Goal: Information Seeking & Learning: Learn about a topic

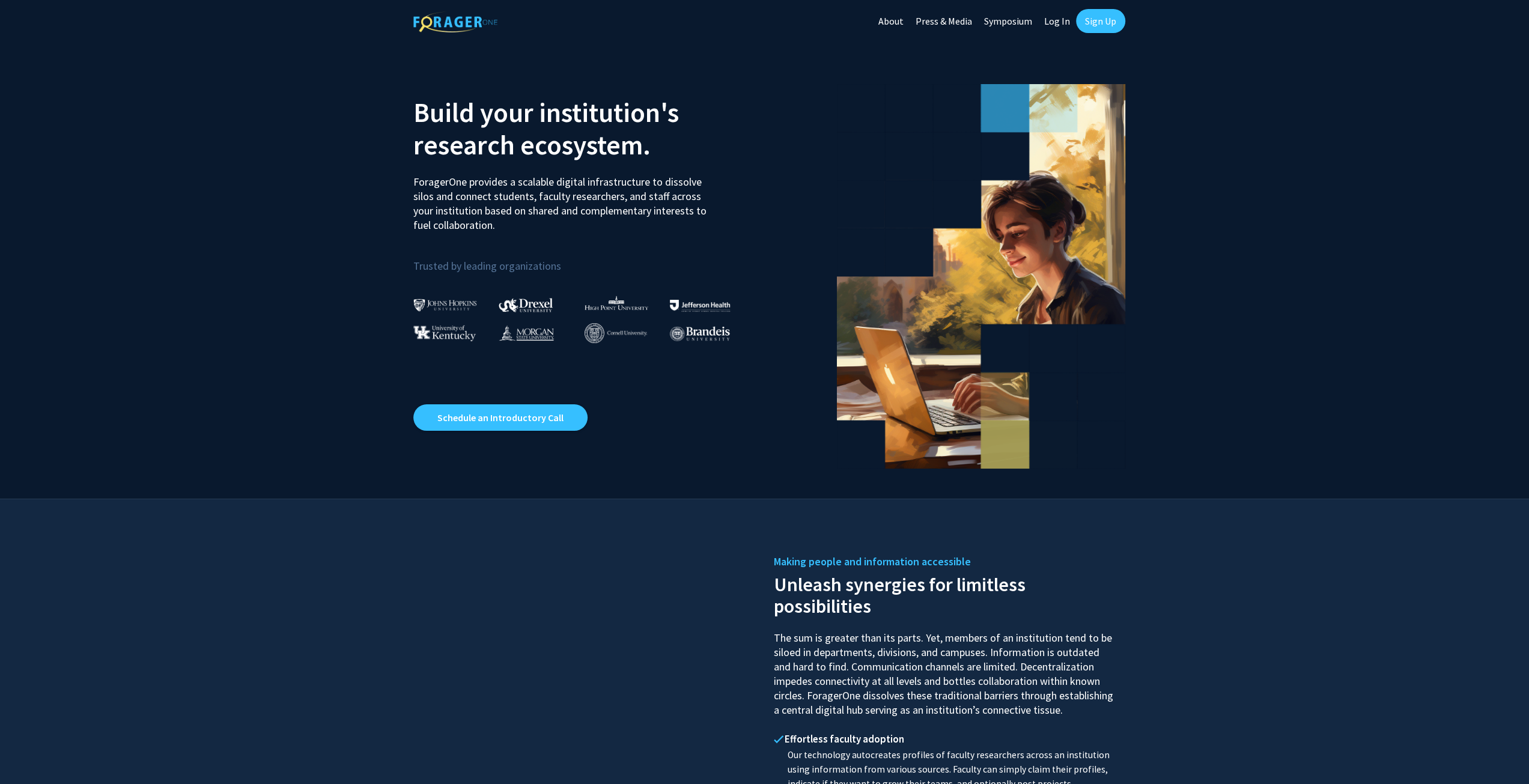
click at [1055, 23] on link "Log In" at bounding box center [1057, 21] width 38 height 42
select select
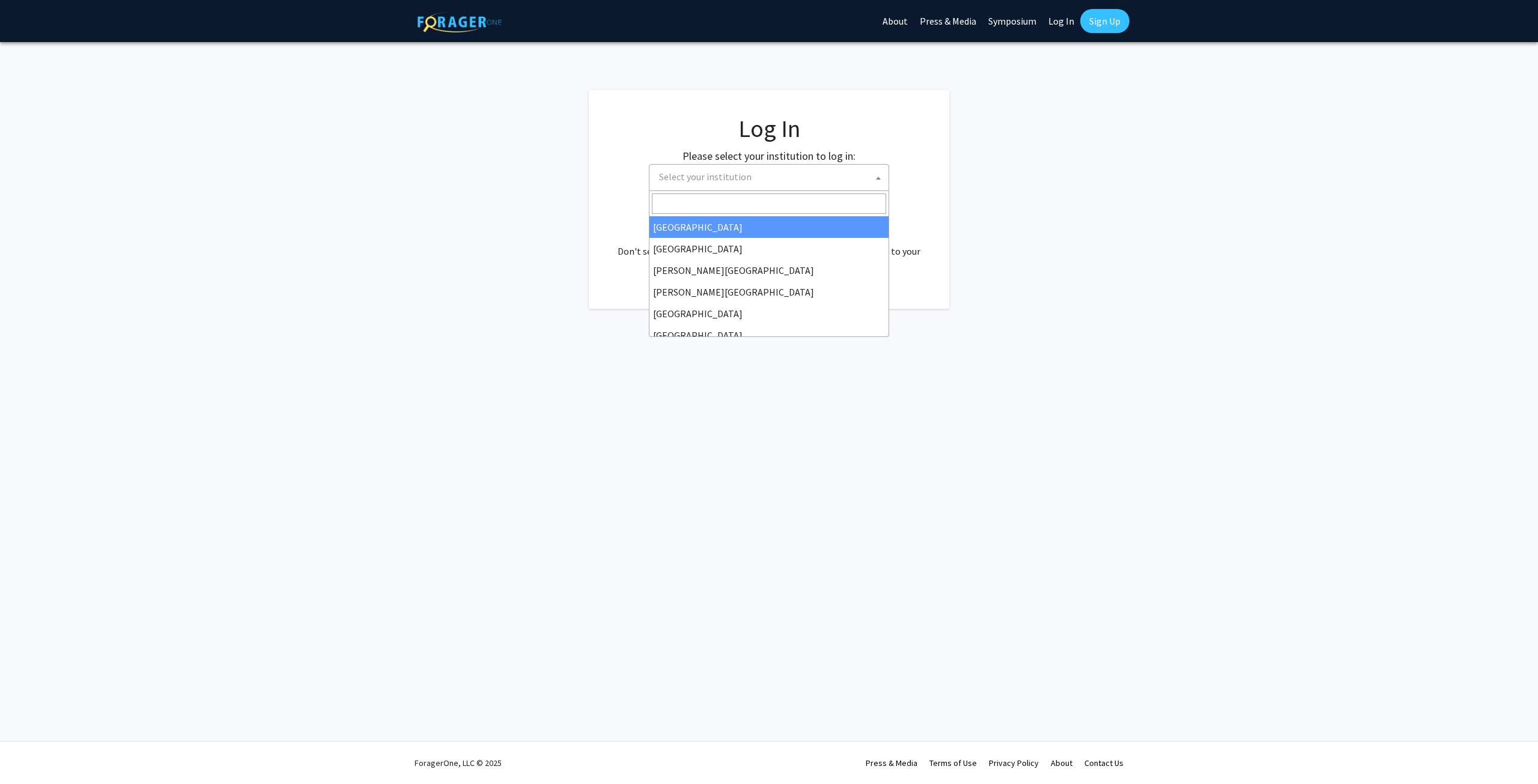
click at [764, 183] on span "Select your institution" at bounding box center [771, 177] width 234 height 25
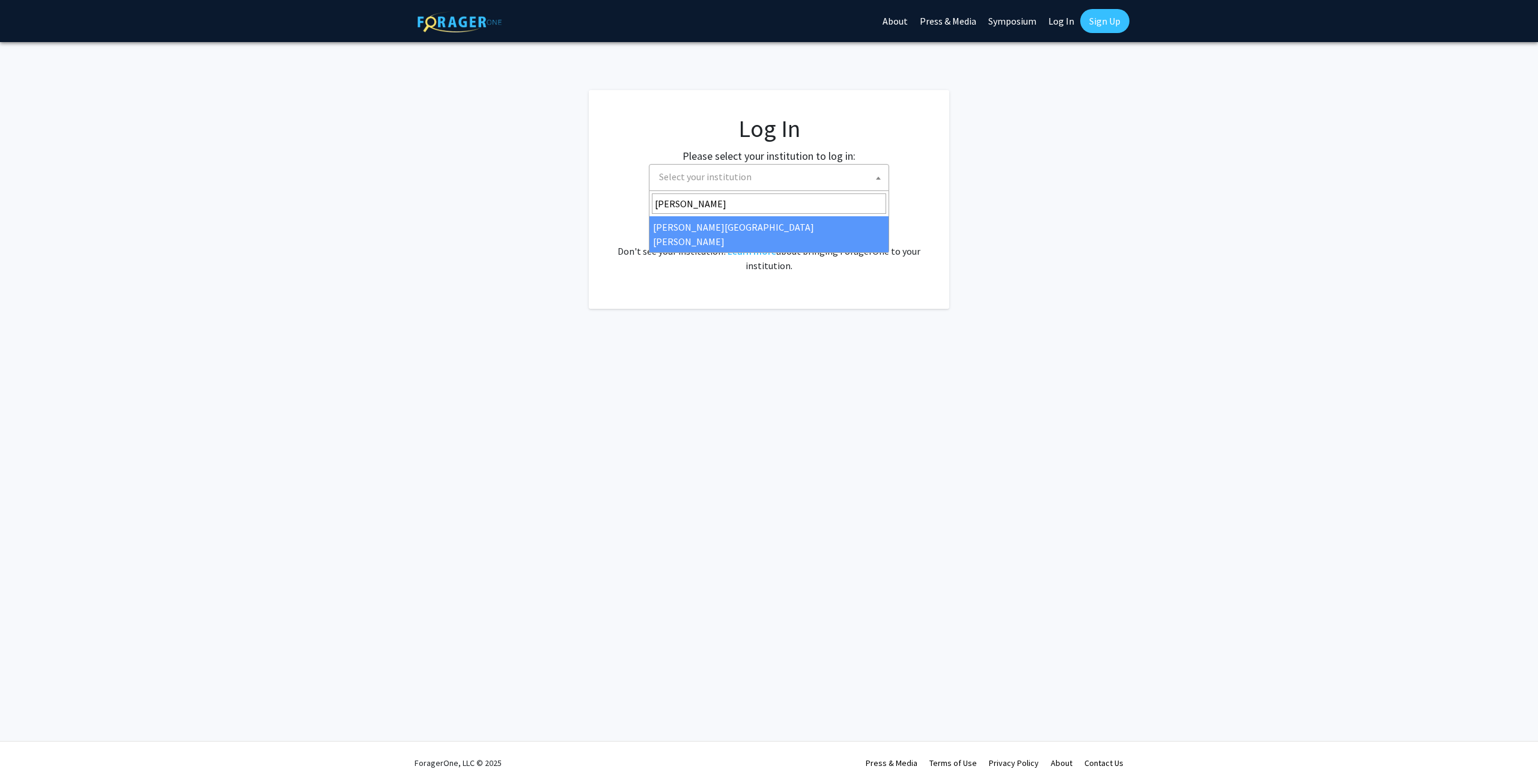
type input "[PERSON_NAME]"
select select "1"
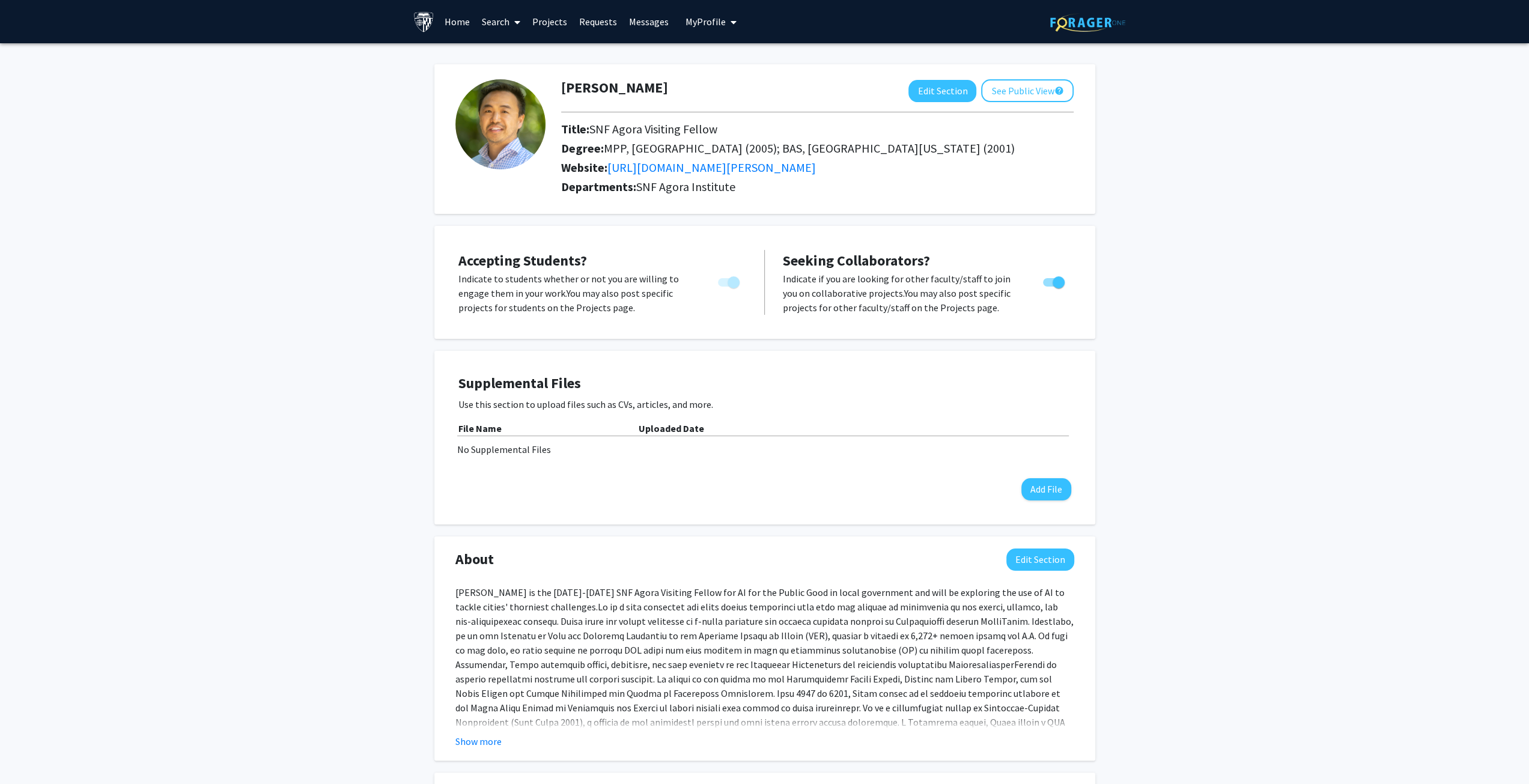
click at [513, 23] on span at bounding box center [515, 23] width 11 height 42
click at [504, 53] on span "Faculty/Staff" at bounding box center [520, 55] width 88 height 24
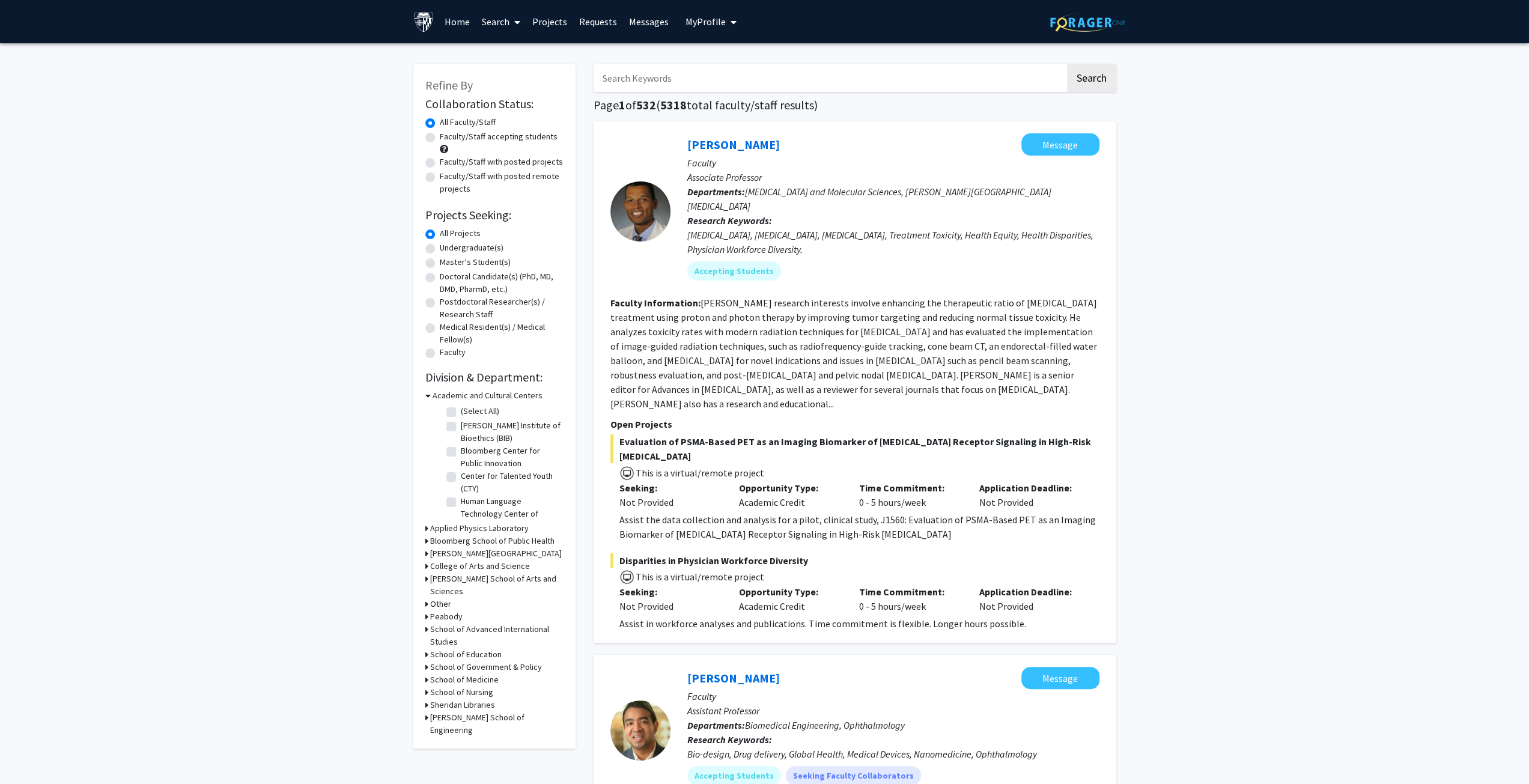
click at [779, 74] on input "Search Keywords" at bounding box center [830, 78] width 472 height 28
click at [1067, 64] on button "Search" at bounding box center [1092, 78] width 49 height 28
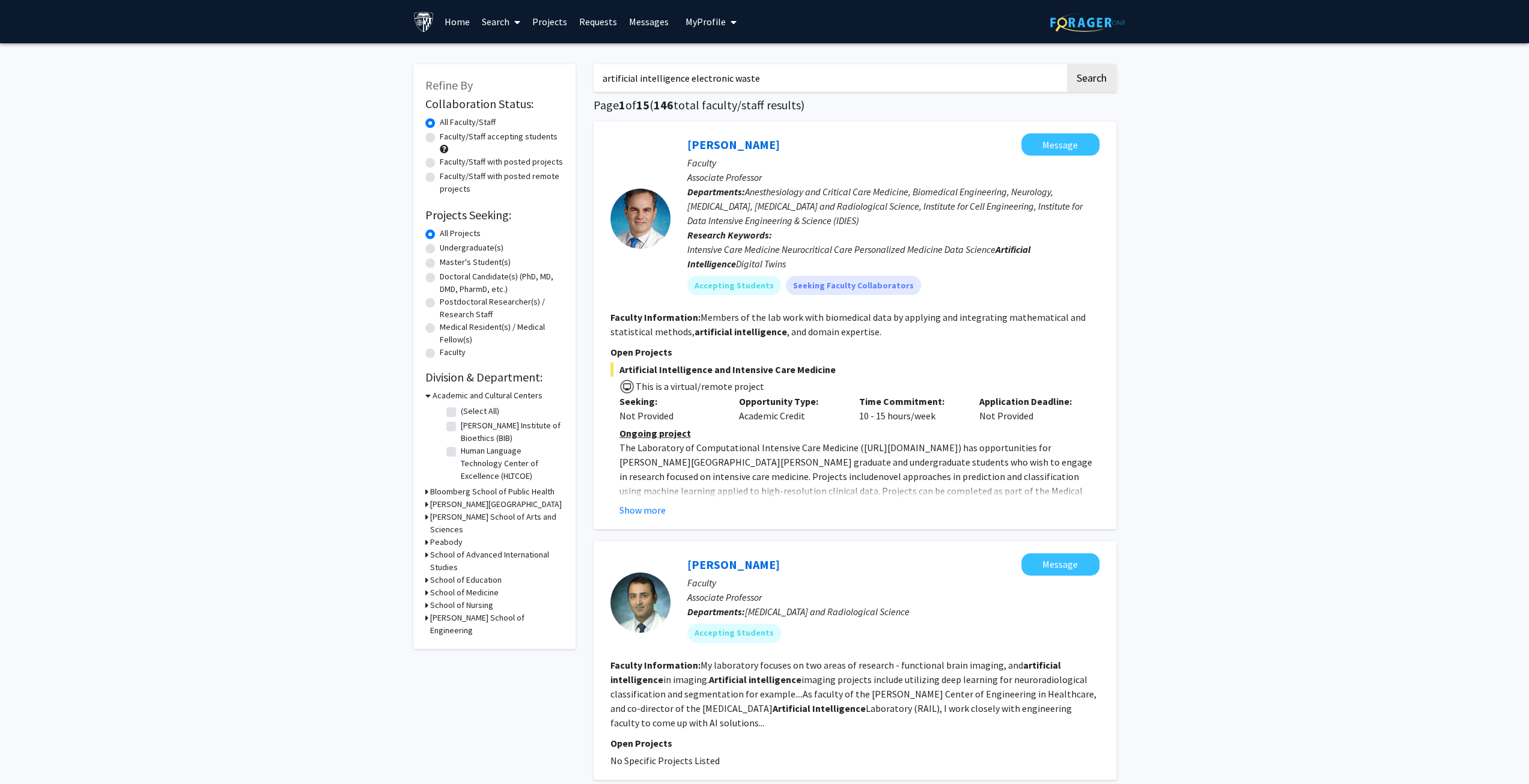
type input "artificial intelligence electronic waste"
click at [1067, 64] on button "Search" at bounding box center [1092, 78] width 49 height 28
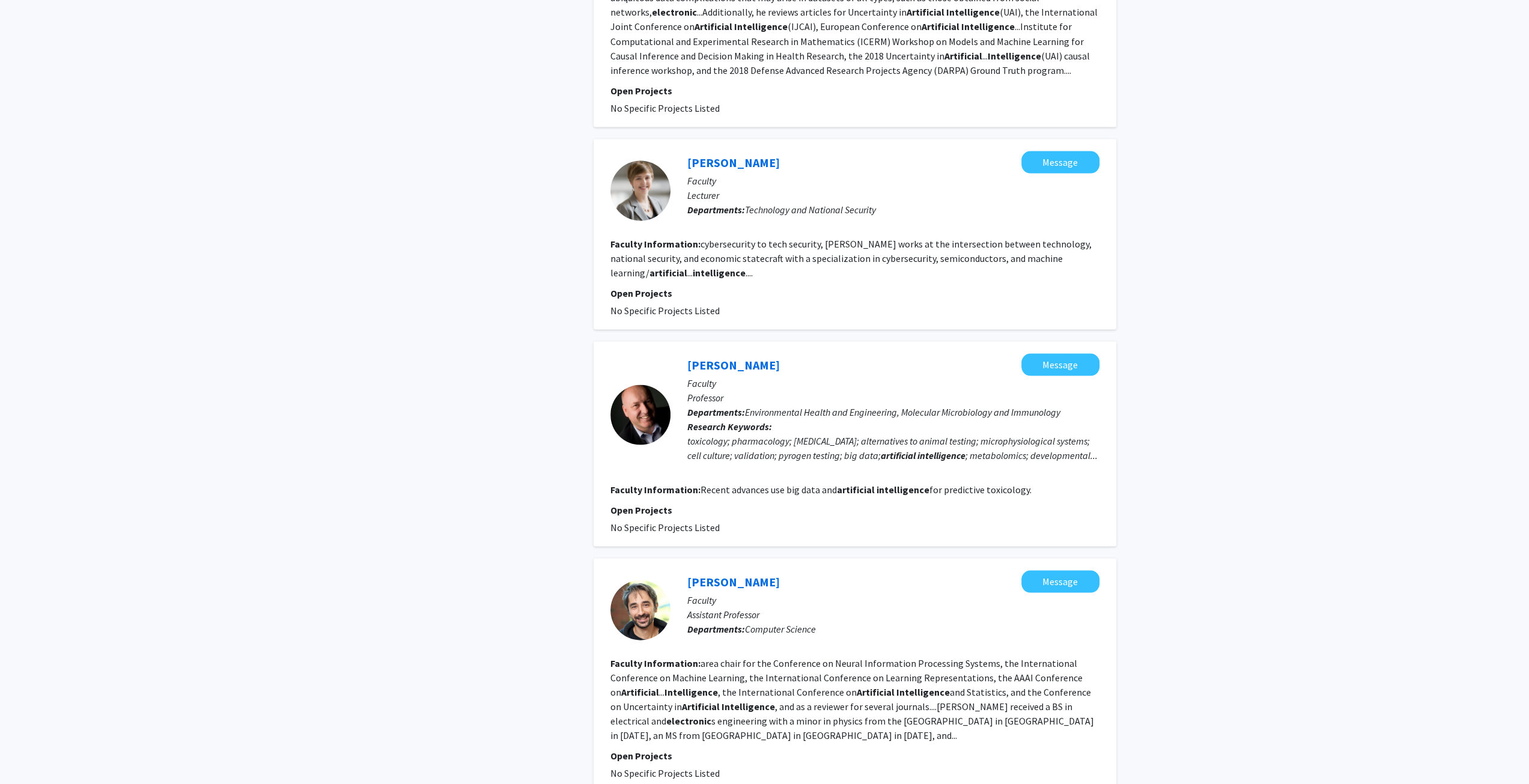
scroll to position [2282, 0]
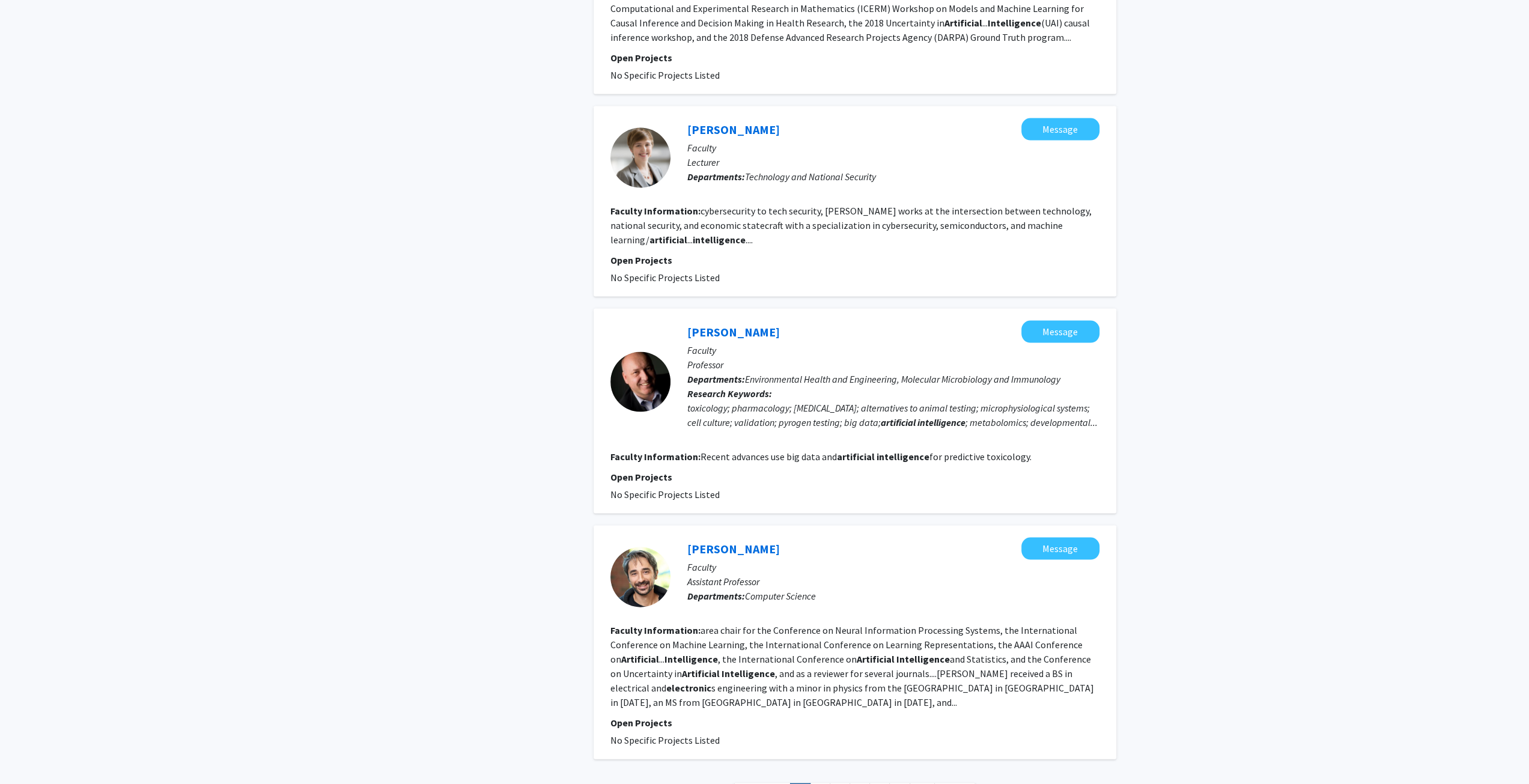
drag, startPoint x: 1291, startPoint y: 334, endPoint x: 1307, endPoint y: 257, distance: 78.6
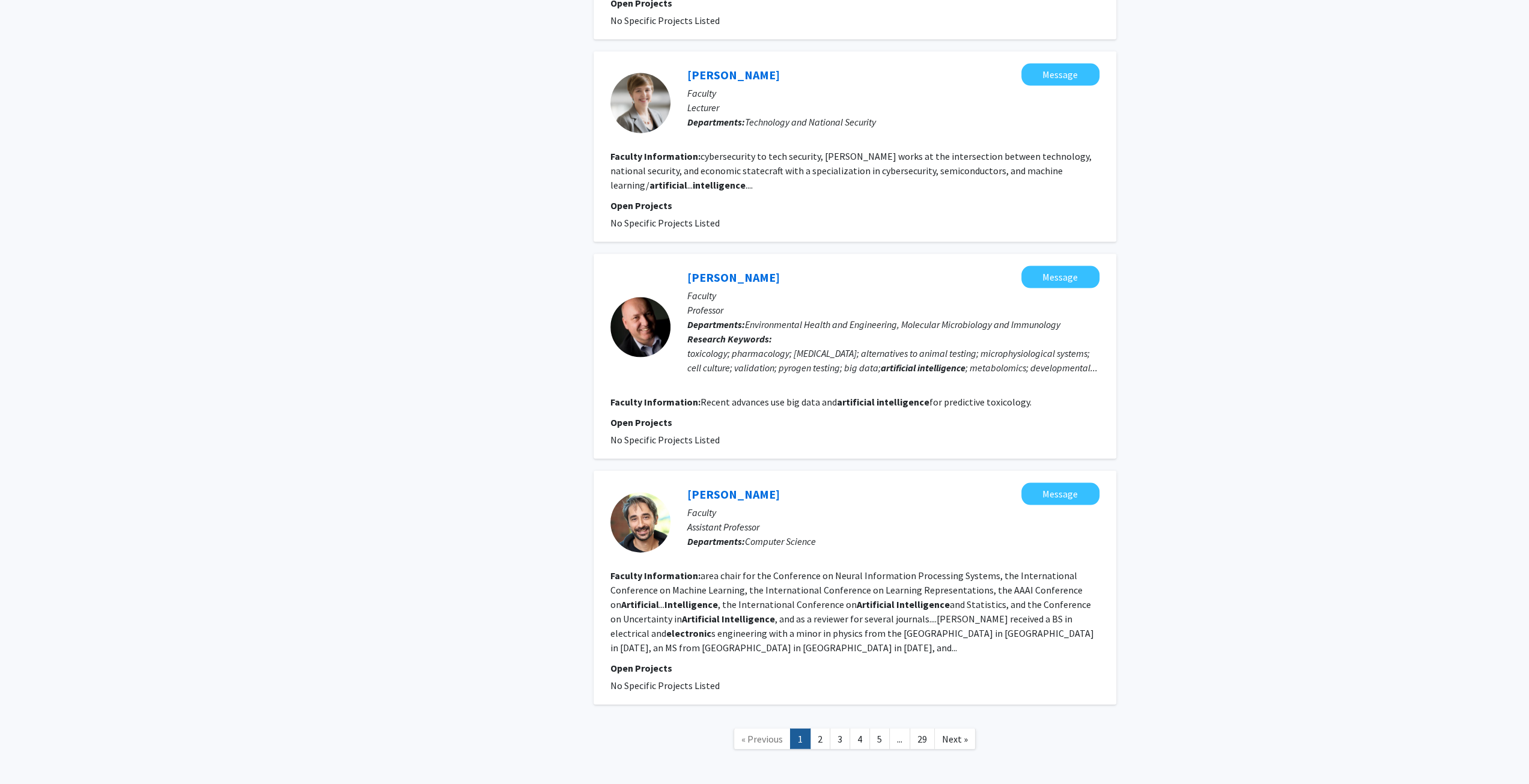
scroll to position [2375, 0]
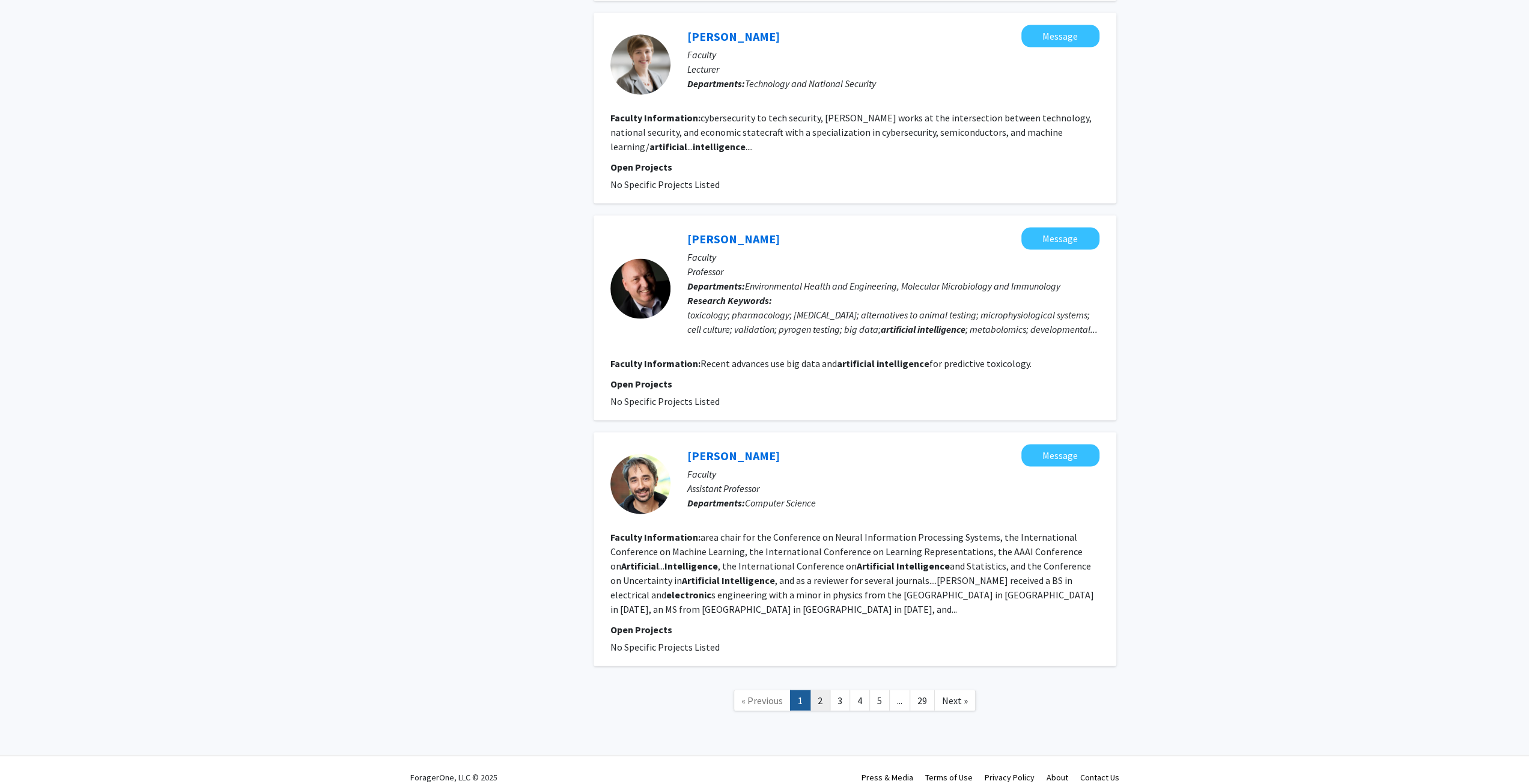
click at [822, 690] on link "2" at bounding box center [820, 700] width 20 height 21
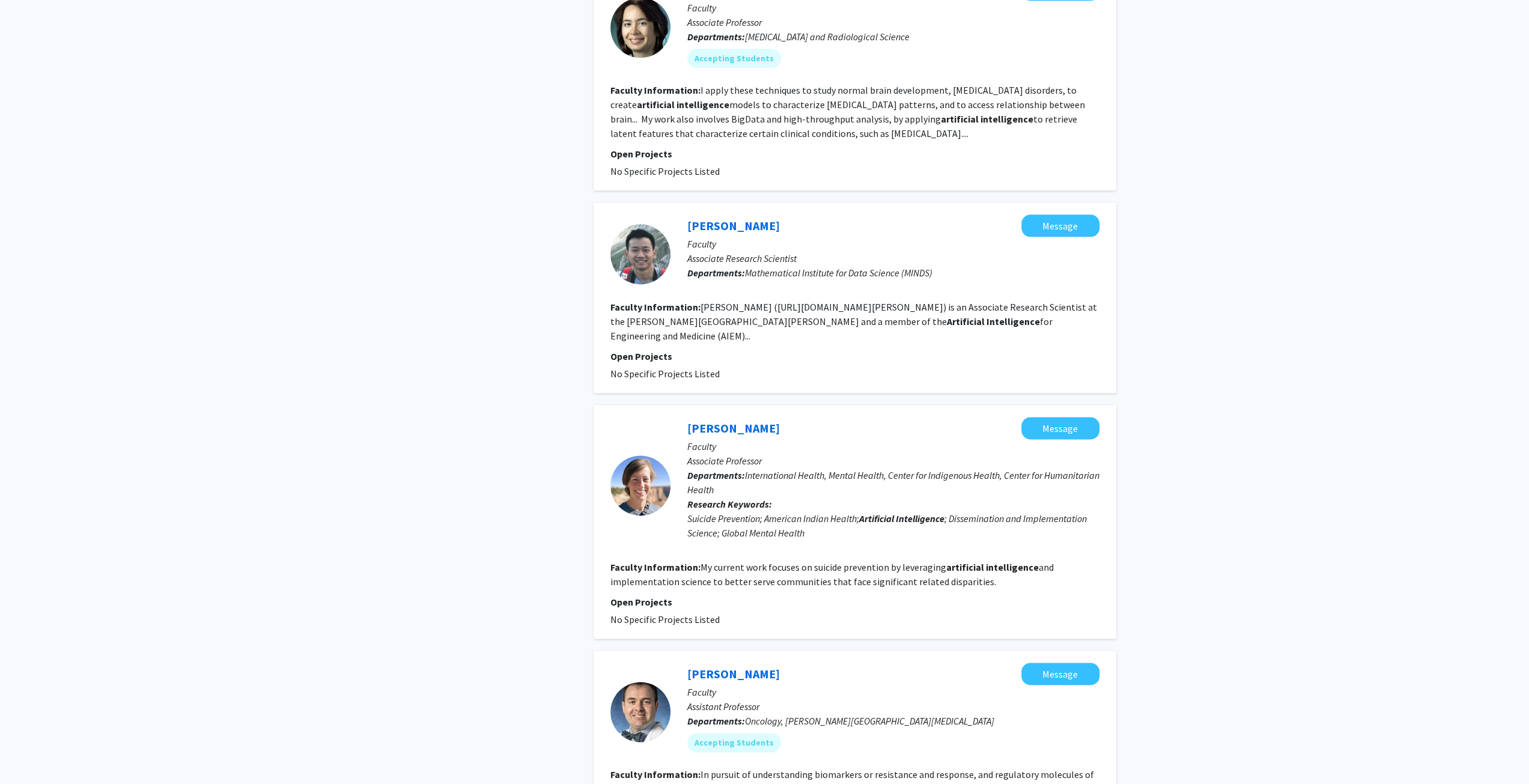
scroll to position [1593, 0]
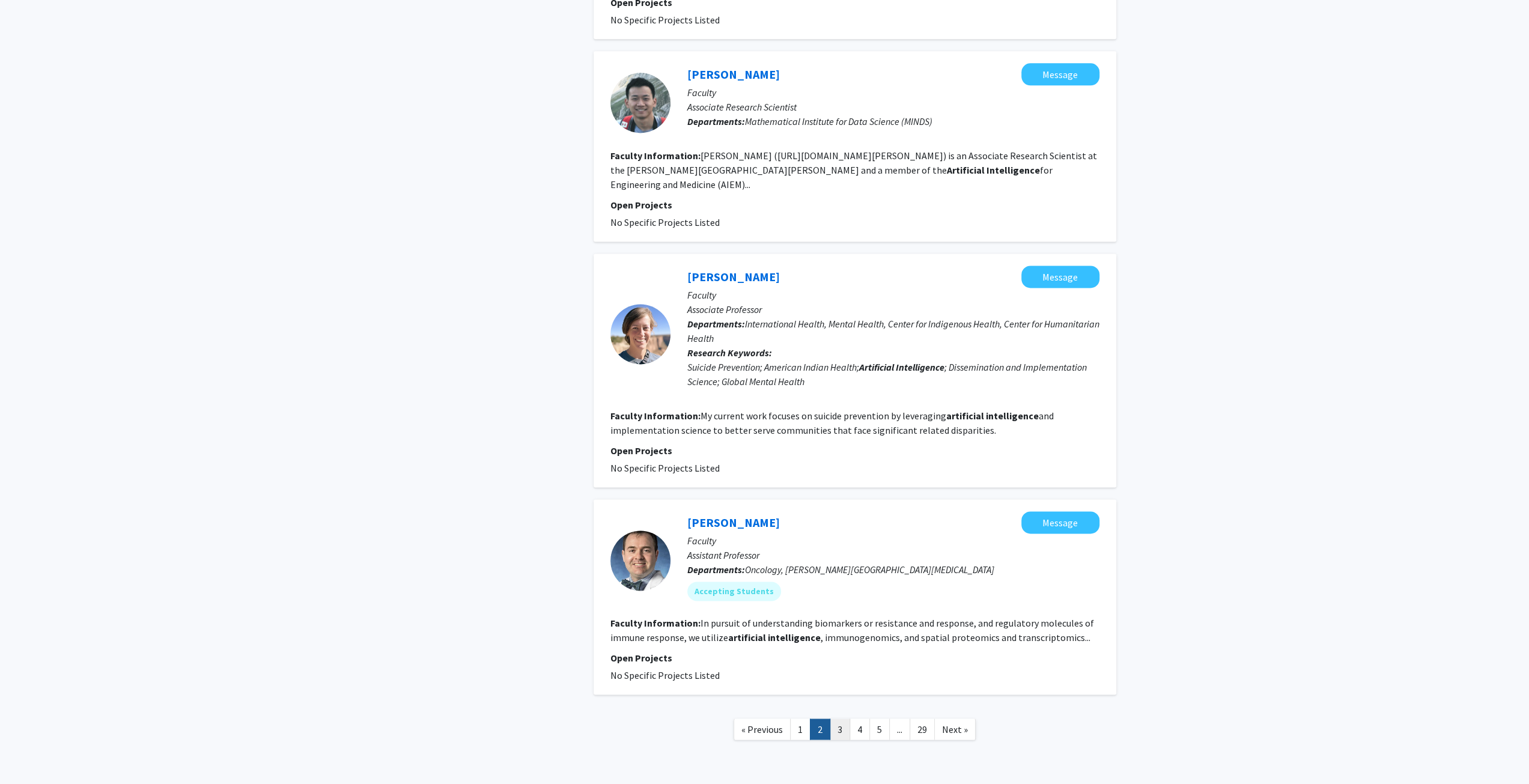
click at [836, 718] on link "3" at bounding box center [840, 728] width 20 height 21
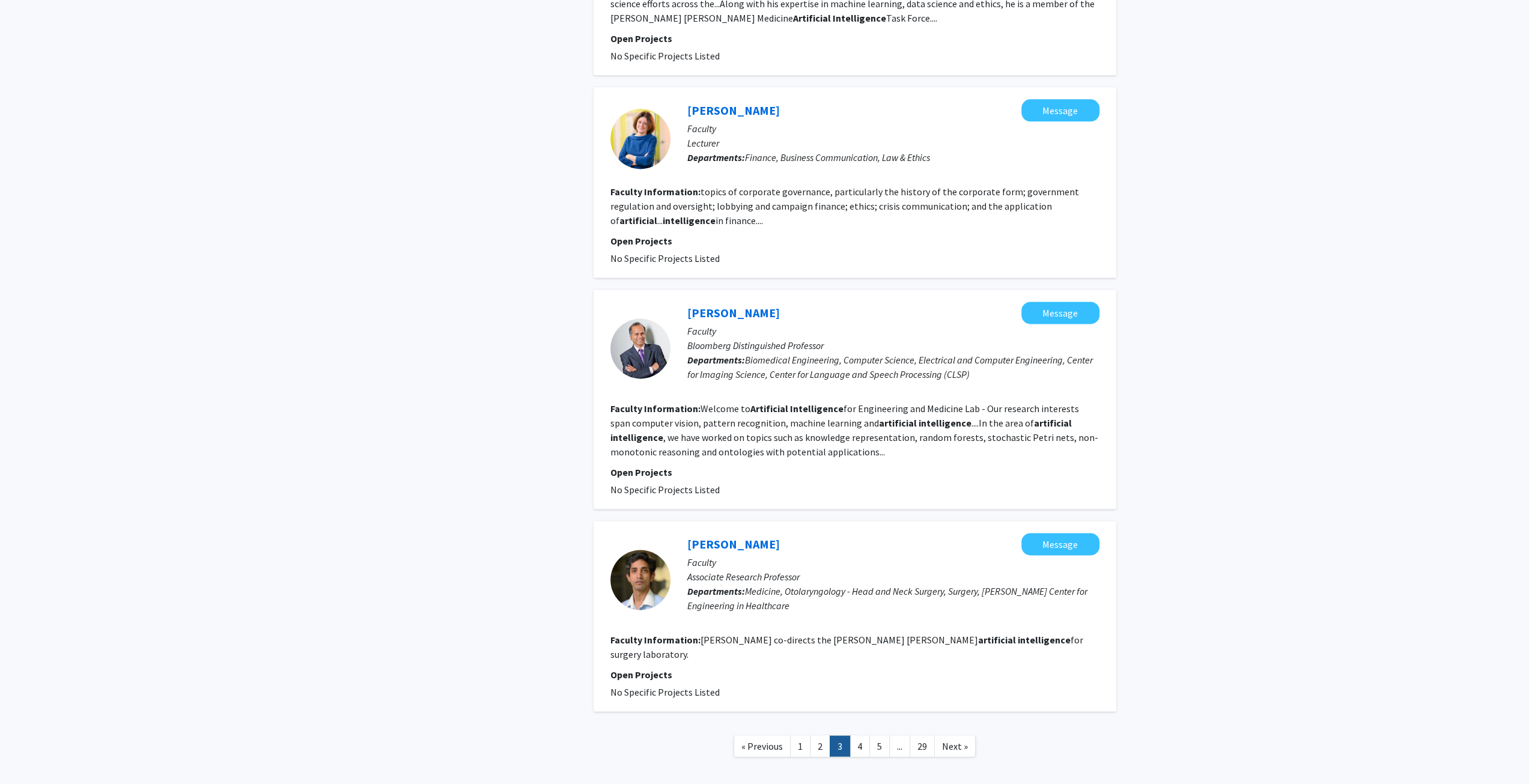
scroll to position [1608, 0]
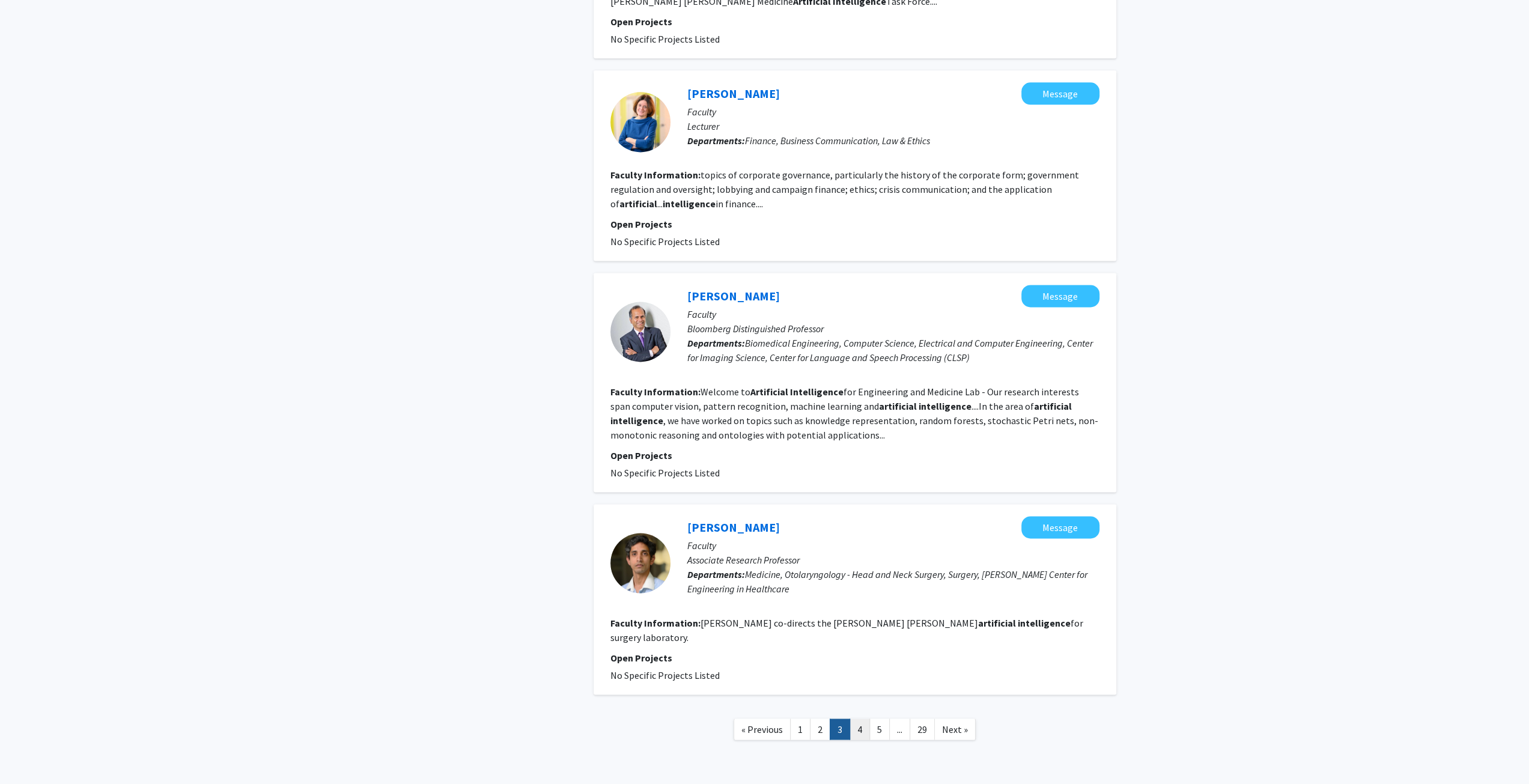
click at [857, 718] on link "4" at bounding box center [860, 728] width 20 height 21
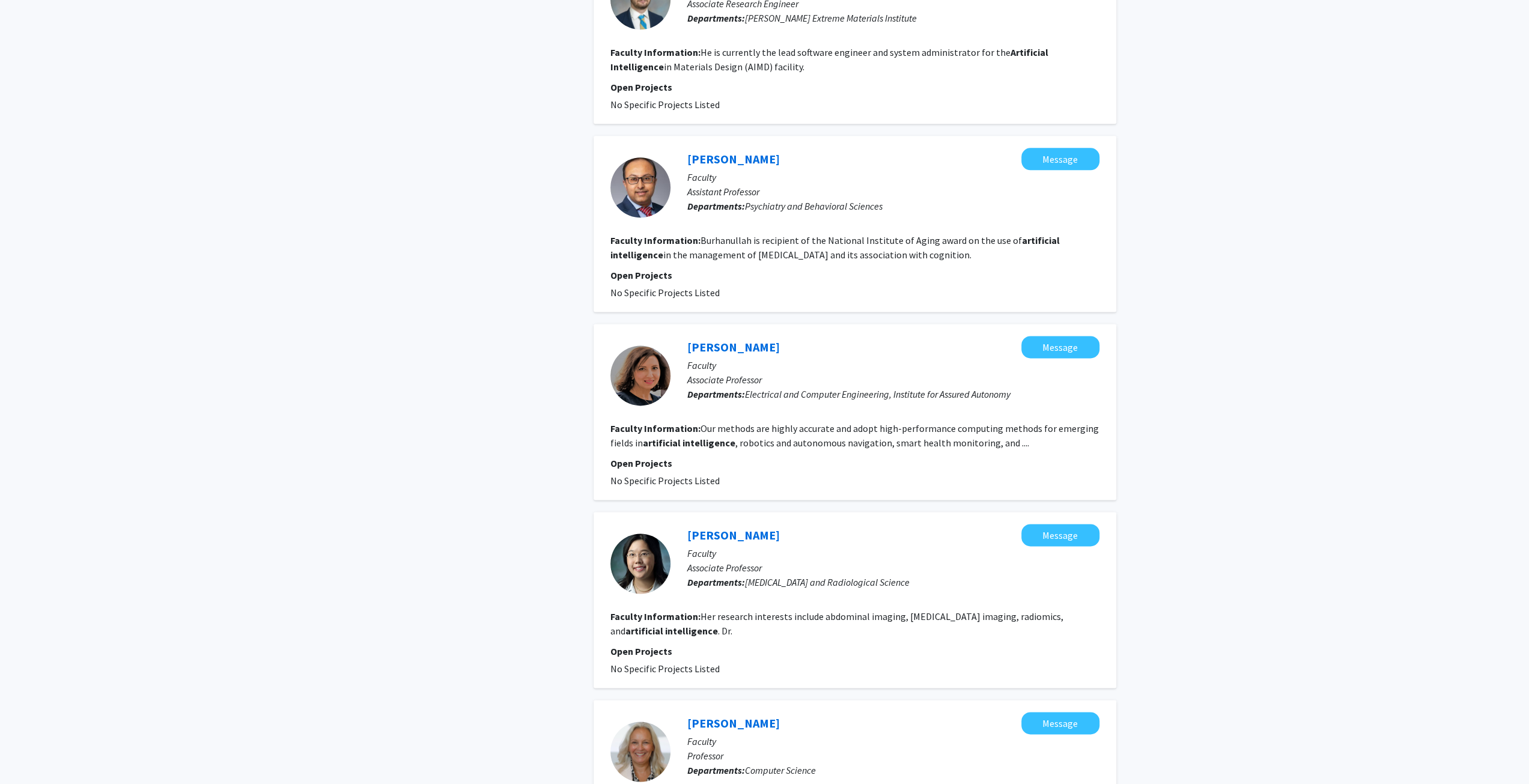
scroll to position [1723, 0]
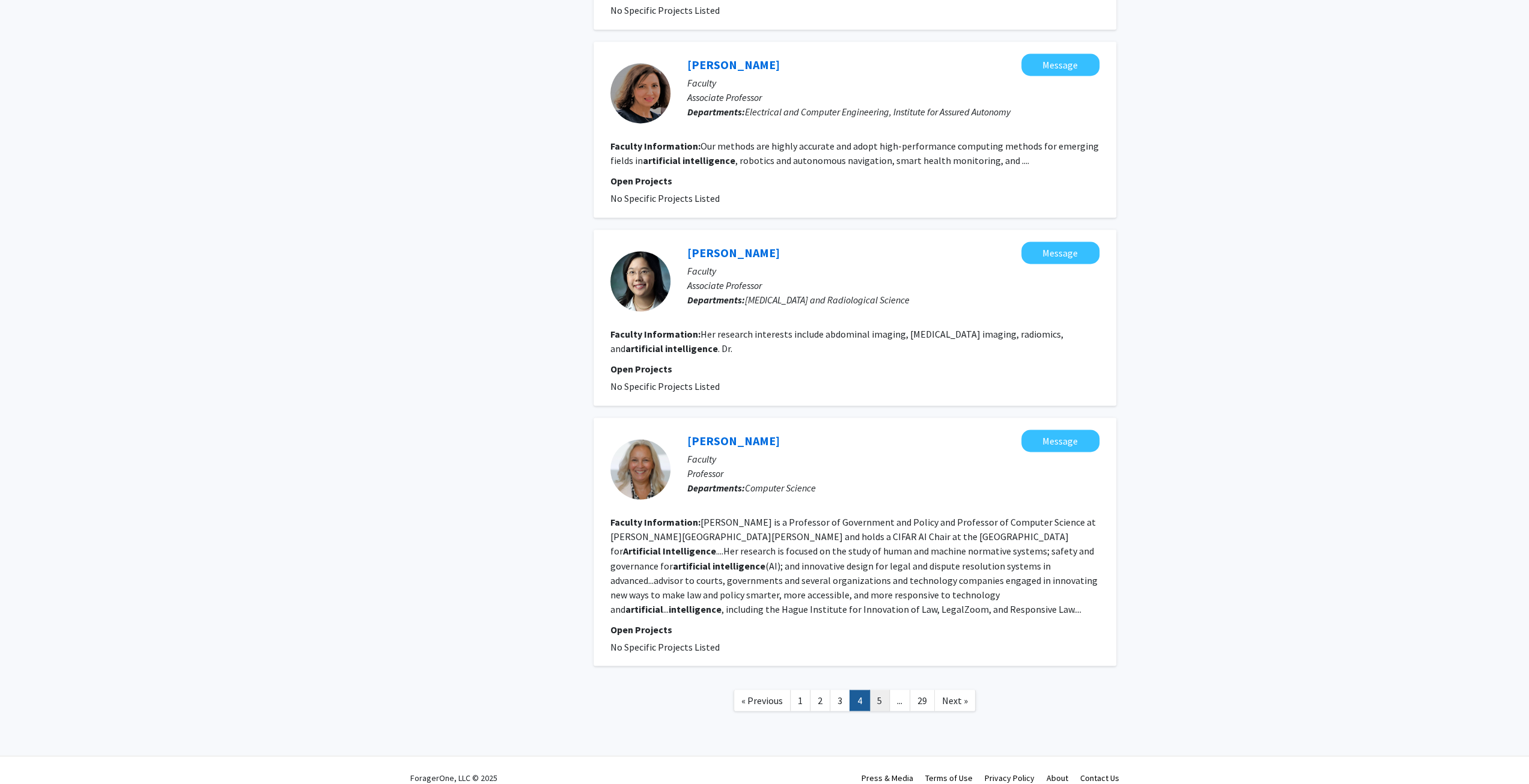
click at [879, 690] on link "5" at bounding box center [880, 700] width 20 height 21
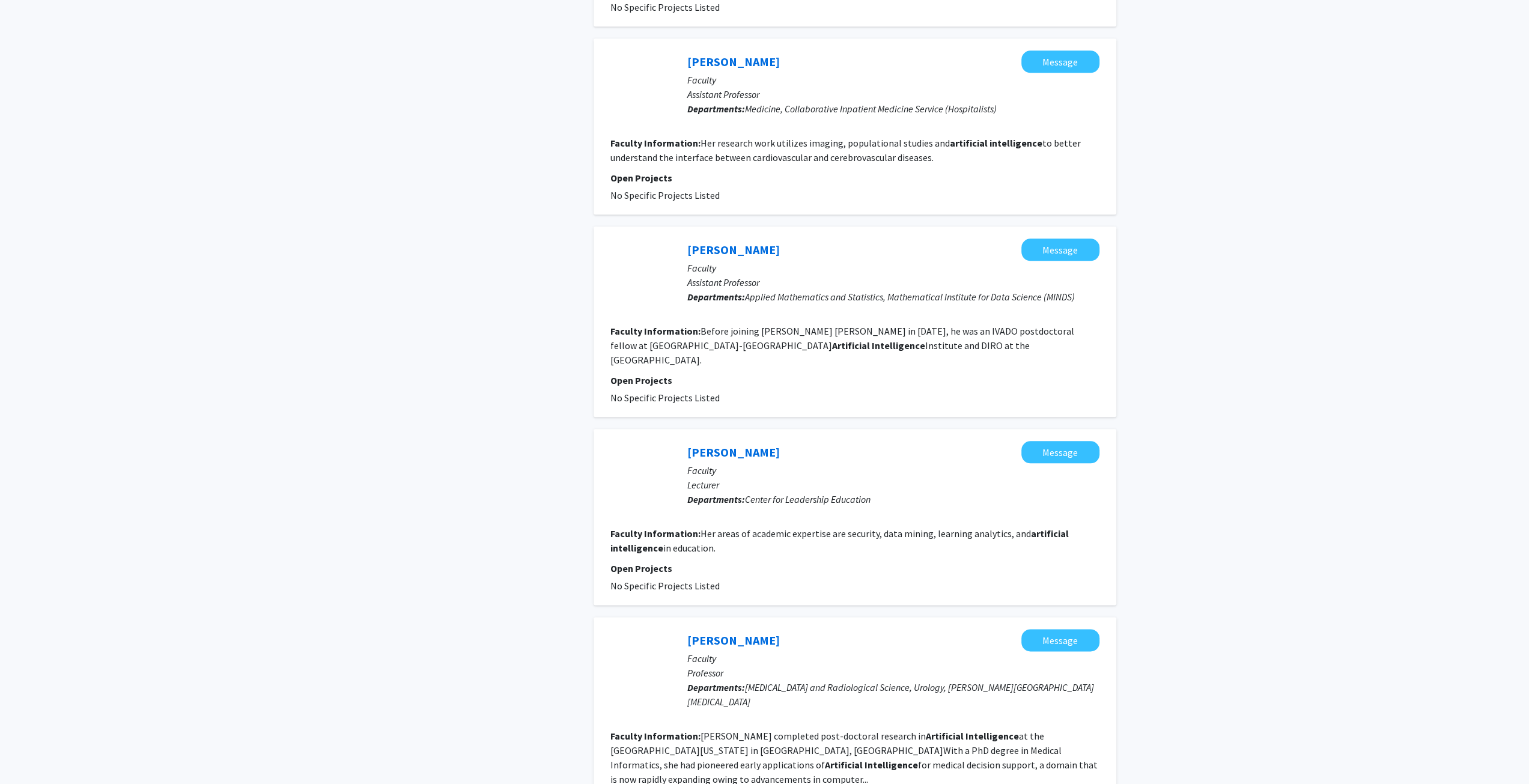
scroll to position [1381, 0]
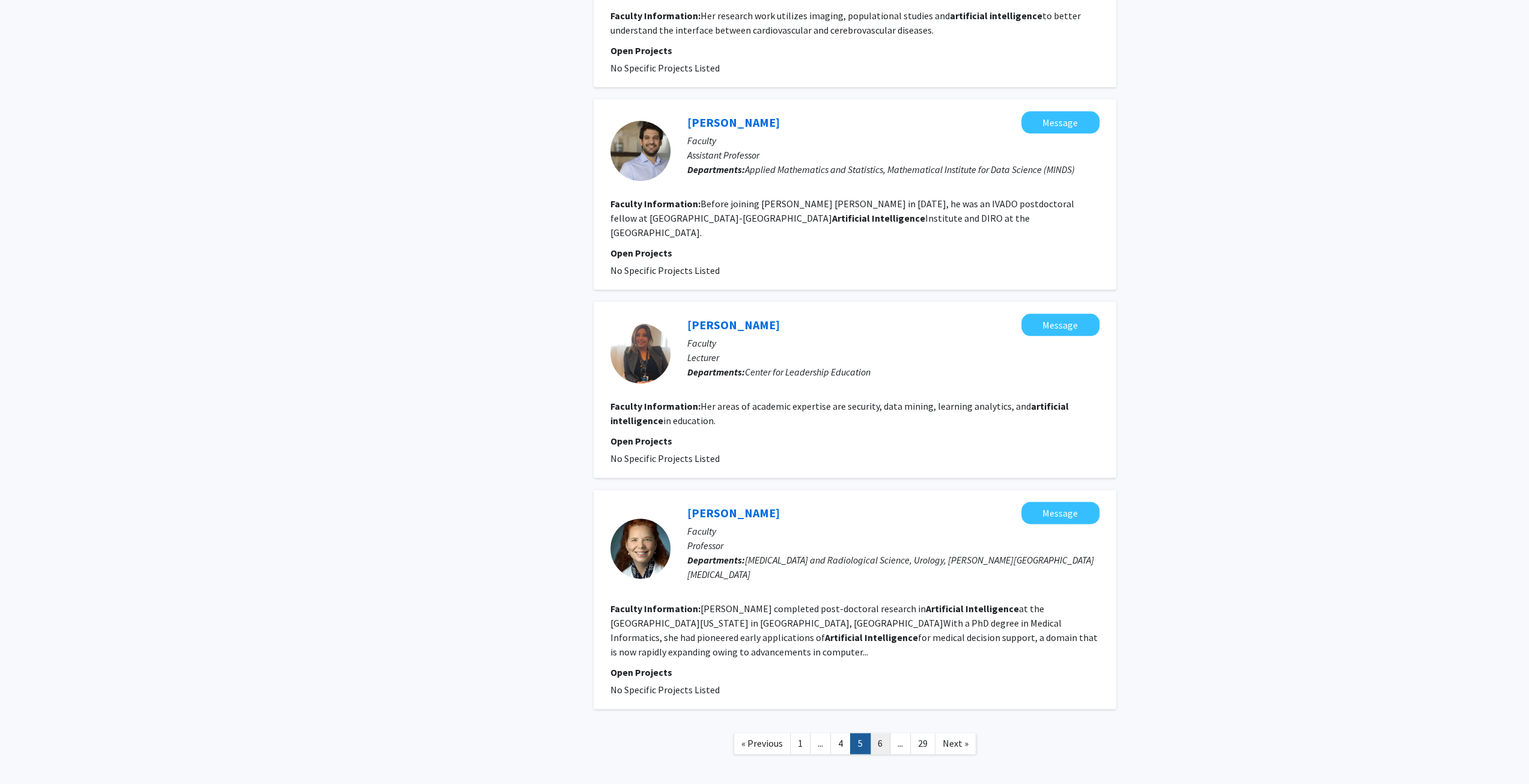
click at [878, 732] on link "6" at bounding box center [880, 743] width 20 height 21
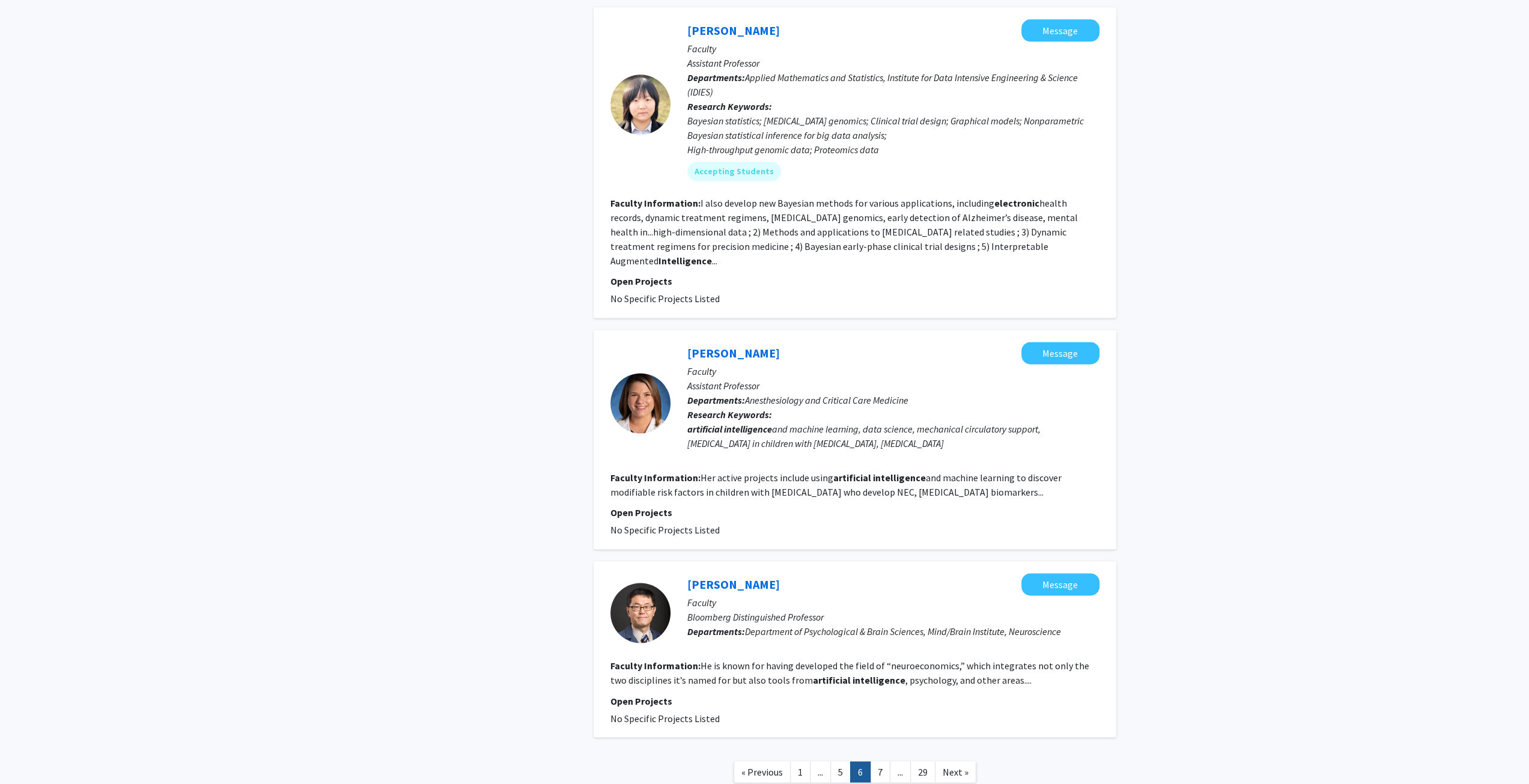
scroll to position [1652, 0]
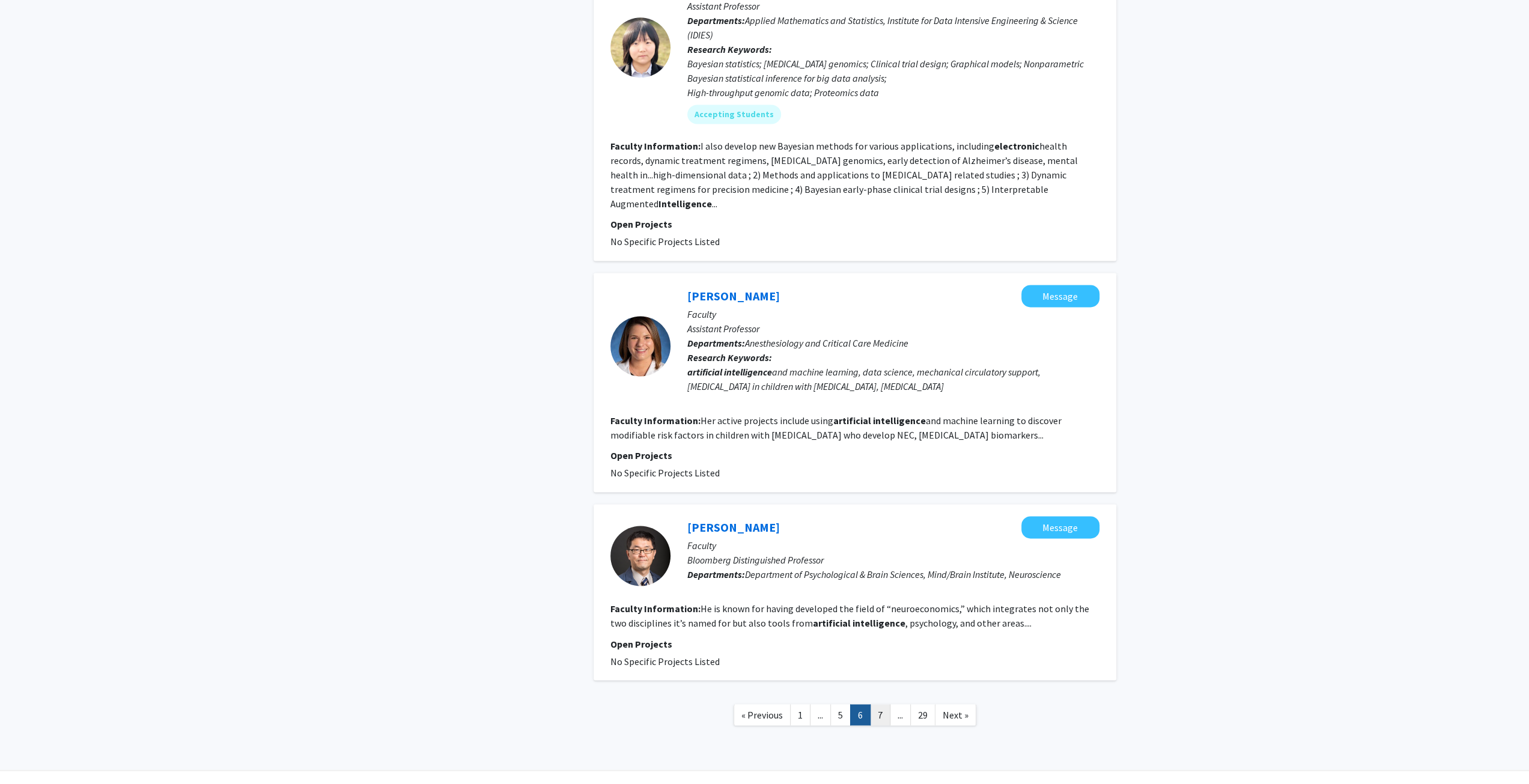
click at [876, 704] on link "7" at bounding box center [880, 714] width 20 height 21
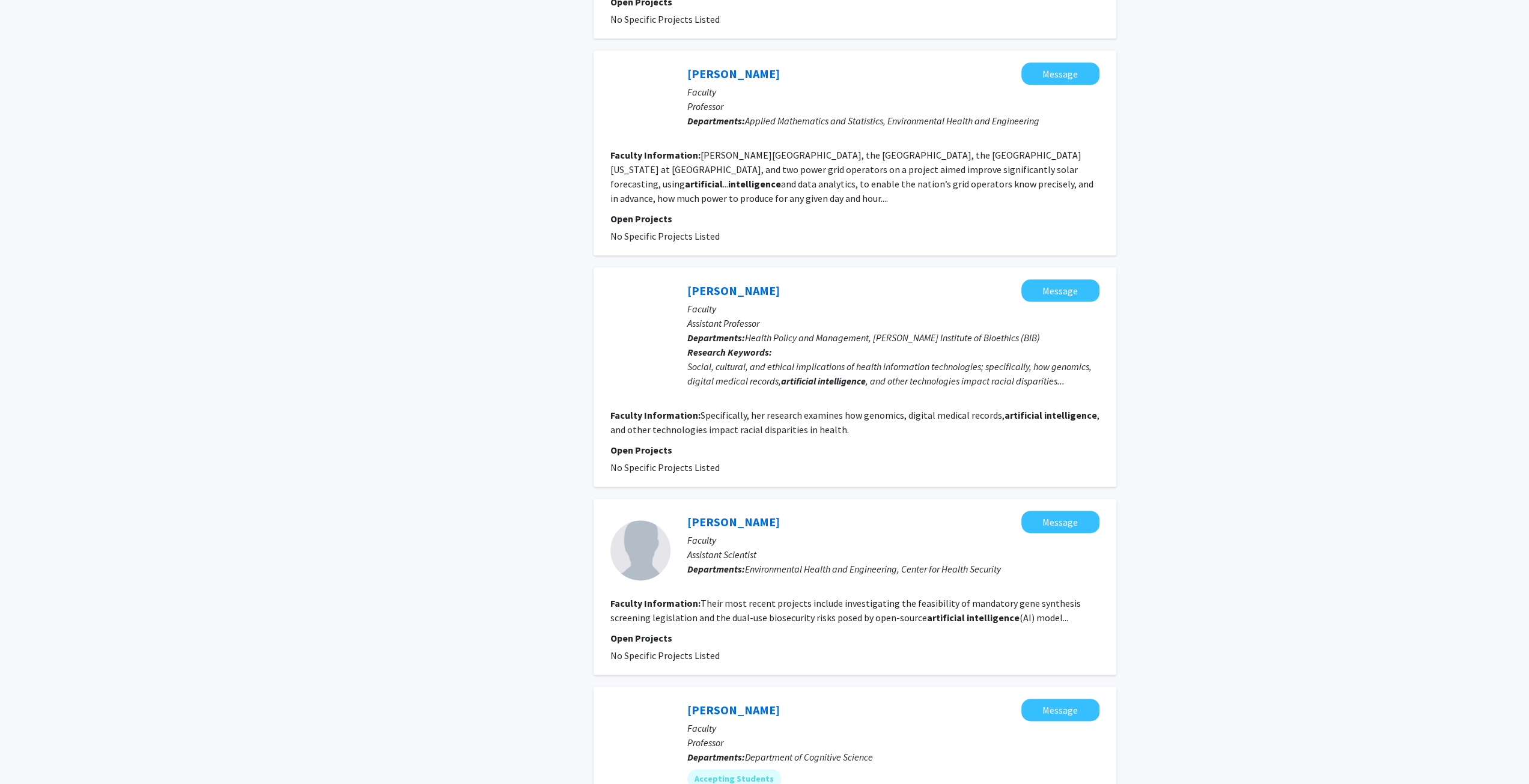
scroll to position [1597, 0]
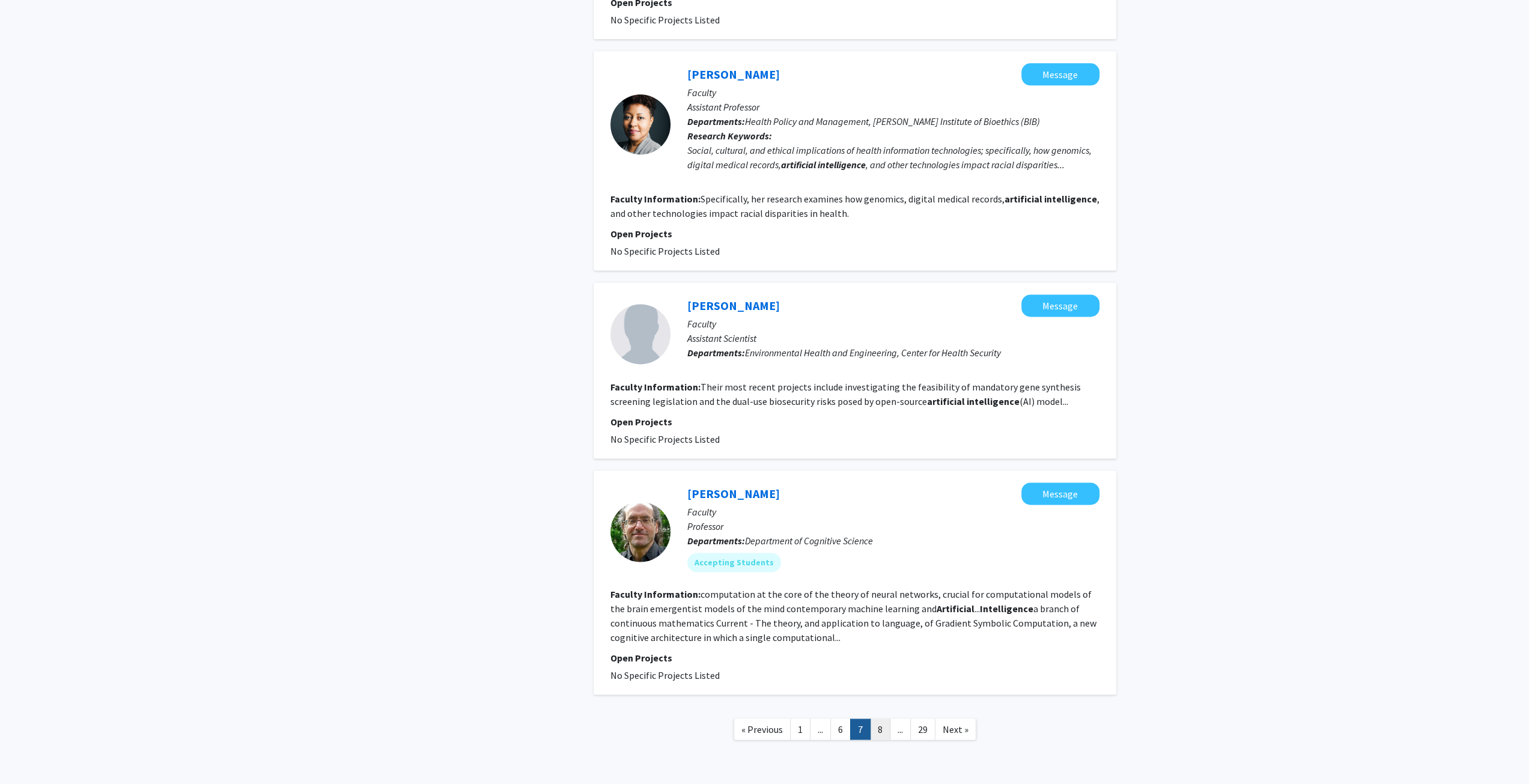
click at [878, 718] on link "8" at bounding box center [880, 728] width 20 height 21
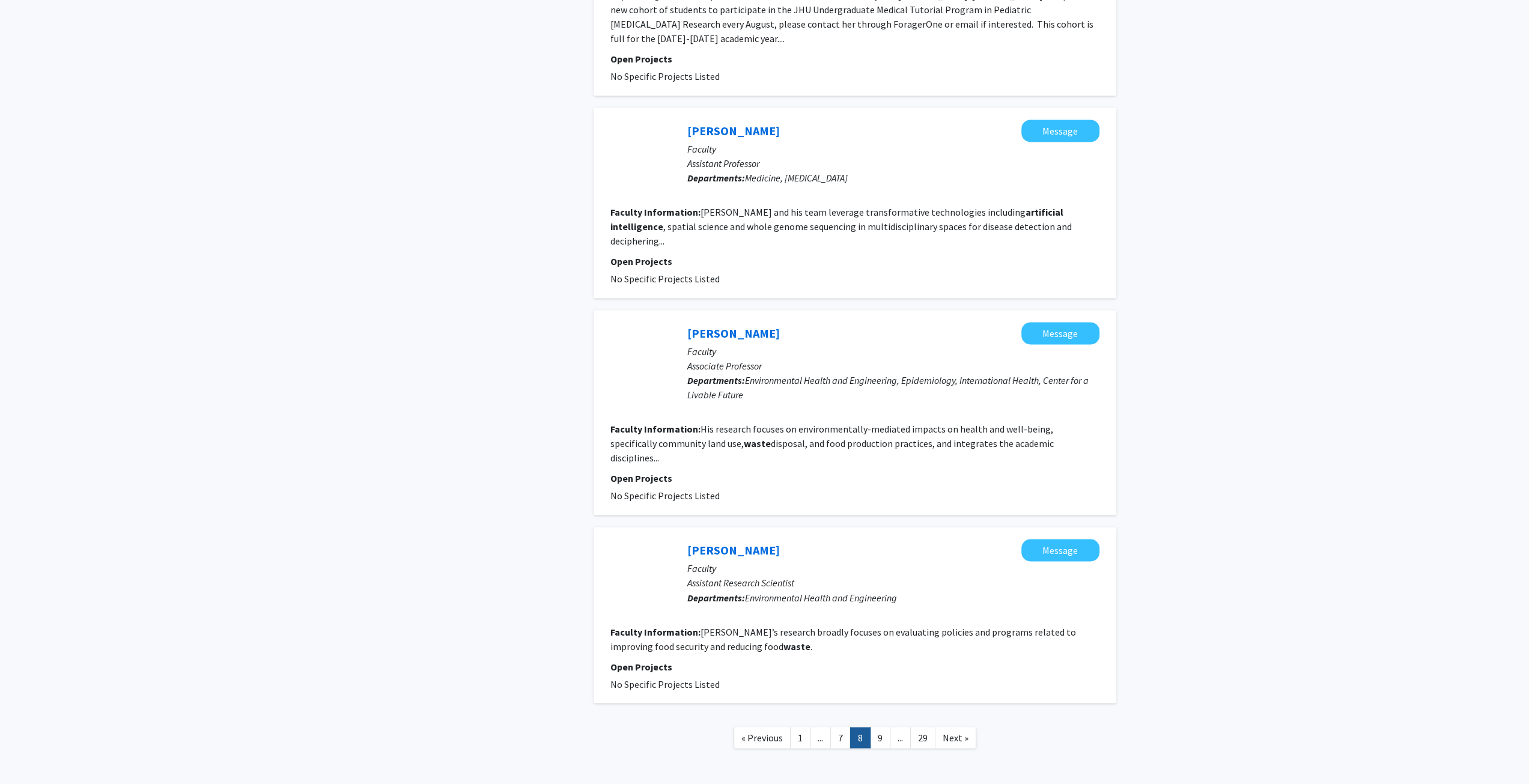
scroll to position [1709, 0]
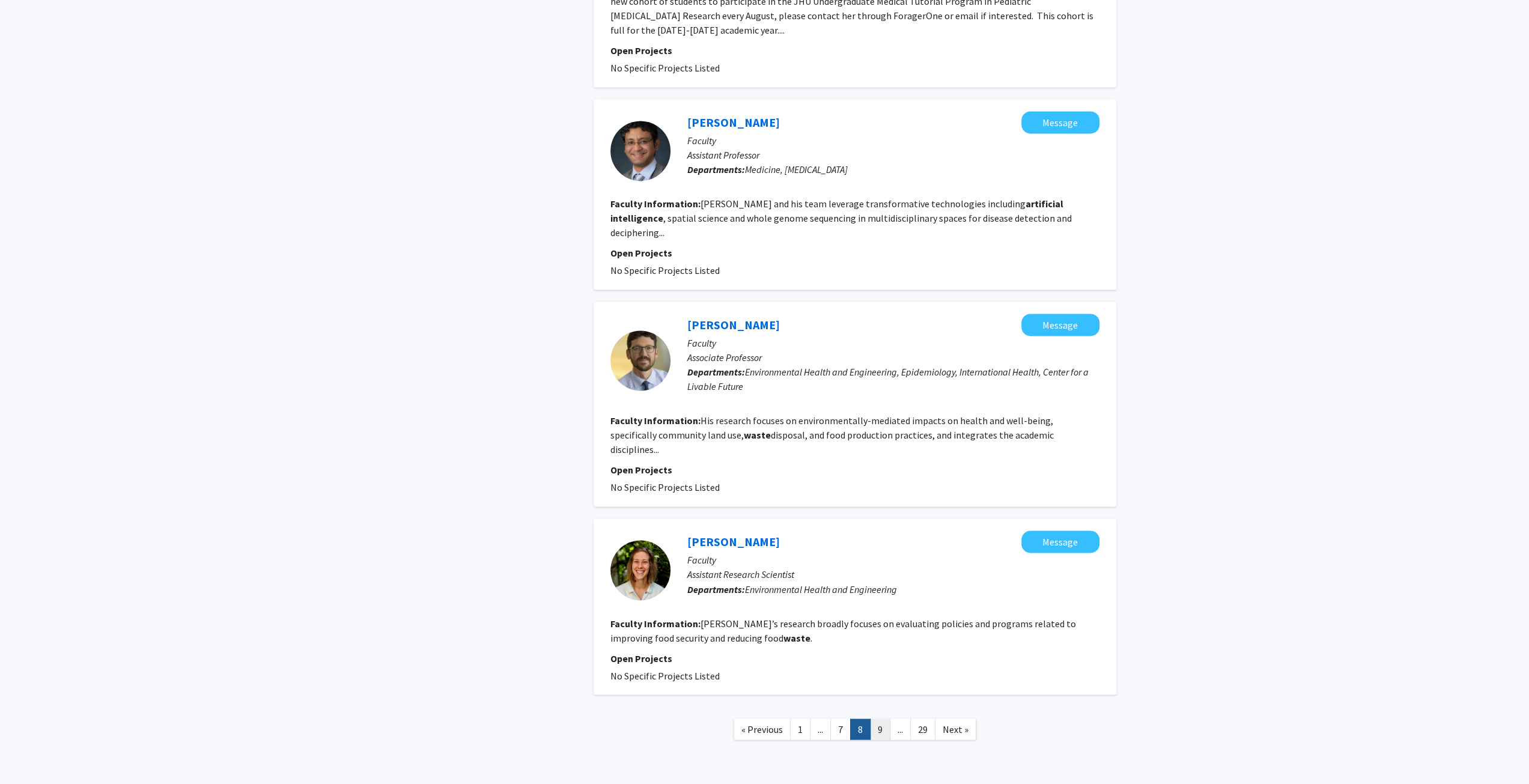
click at [875, 718] on link "9" at bounding box center [880, 728] width 20 height 21
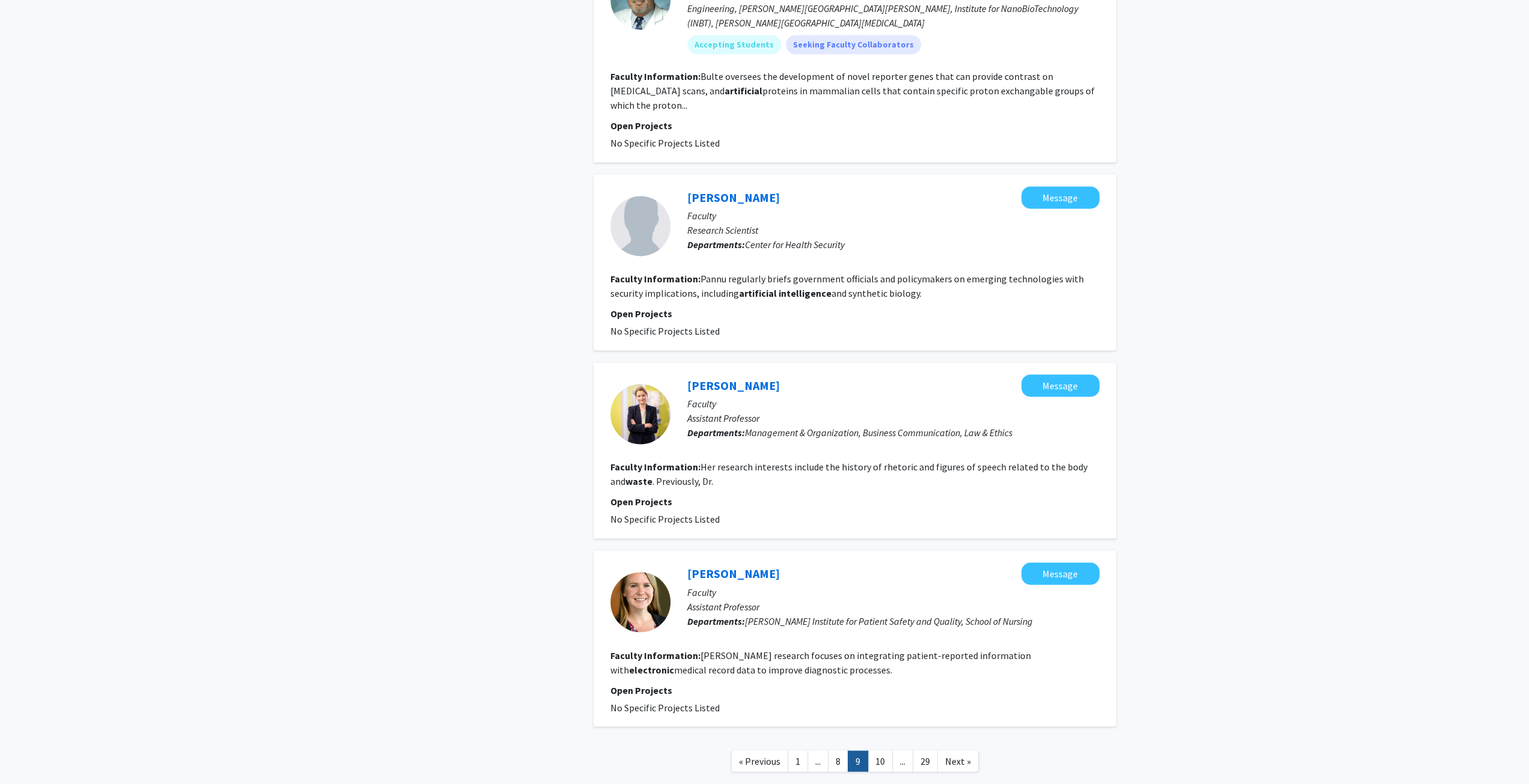
scroll to position [1715, 0]
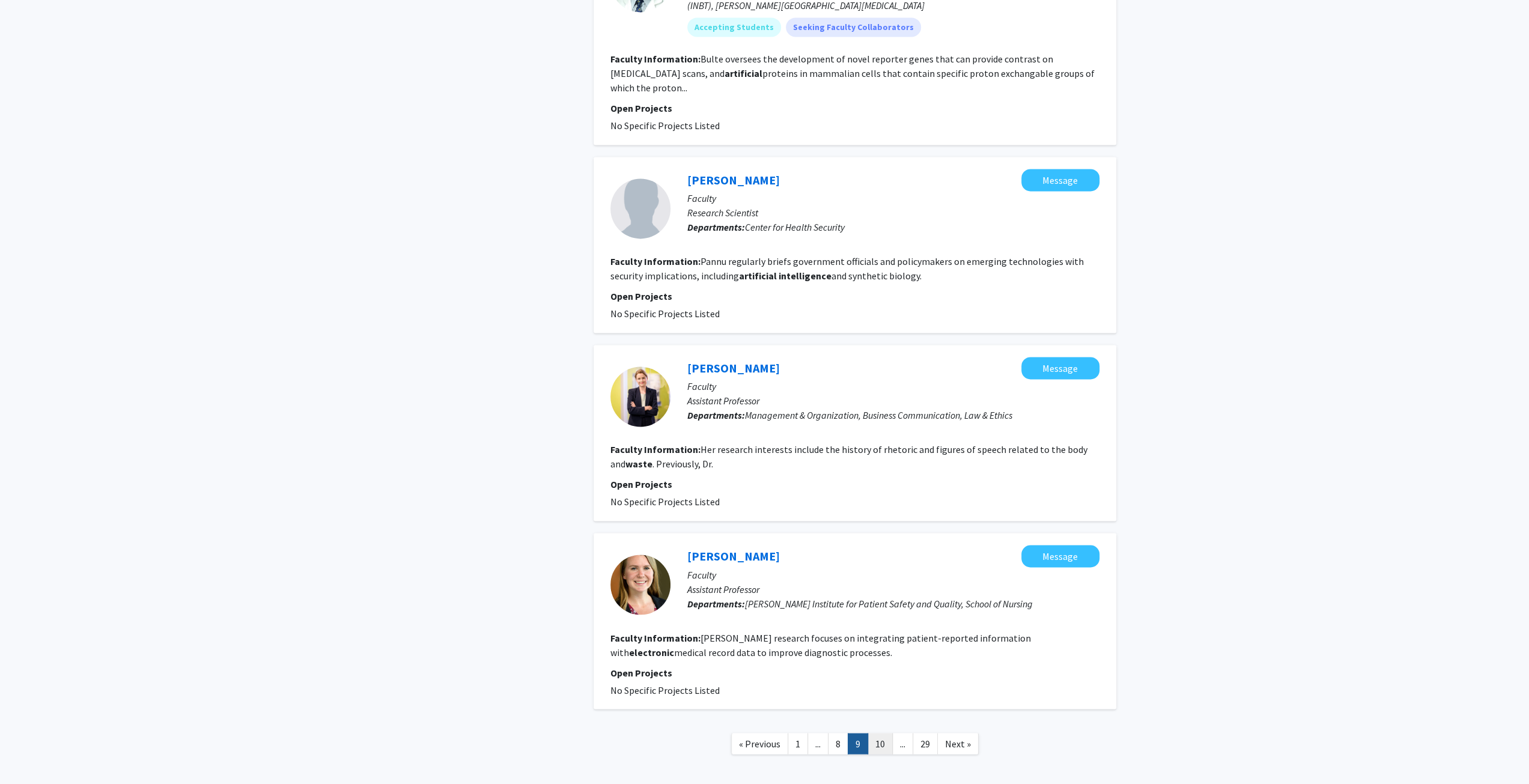
click at [878, 732] on link "10" at bounding box center [880, 743] width 25 height 21
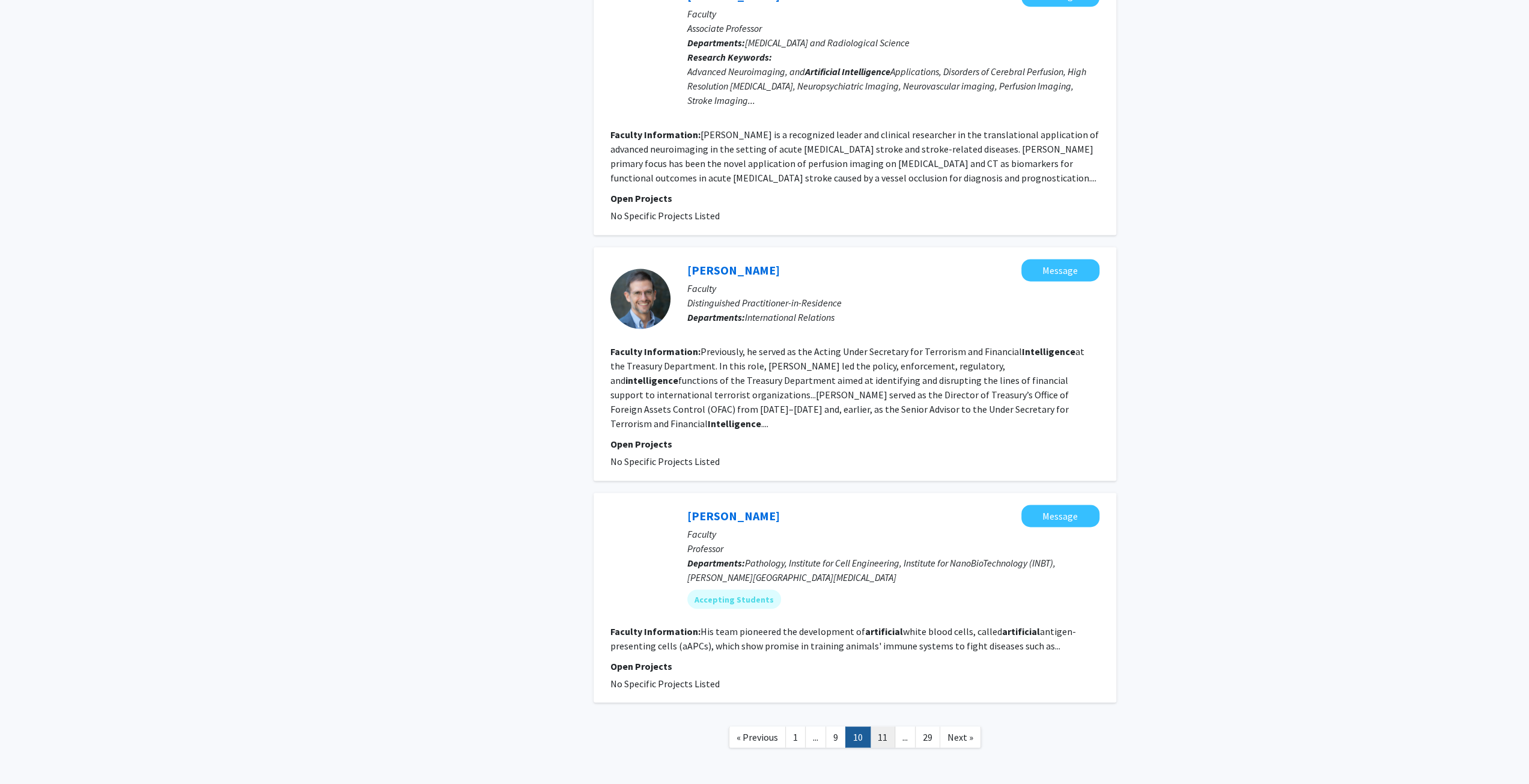
scroll to position [1703, 0]
